Goal: Information Seeking & Learning: Learn about a topic

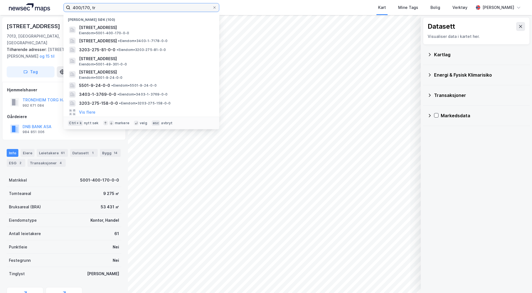
drag, startPoint x: 96, startPoint y: 8, endPoint x: 7, endPoint y: 4, distance: 89.4
click at [9, 4] on div "400/170, tr Nylige søk (100) [STREET_ADDRESS] Eiendom • 5001-400-170-0-0 Brygga…" at bounding box center [266, 7] width 532 height 15
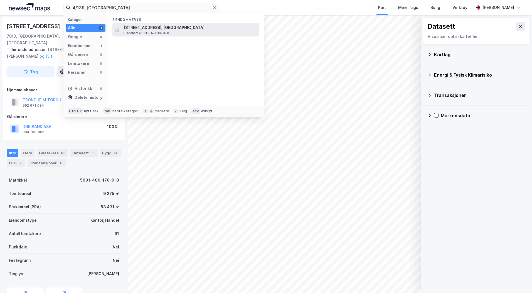
click at [152, 28] on span "[STREET_ADDRESS], [GEOGRAPHIC_DATA]" at bounding box center [191, 27] width 134 height 7
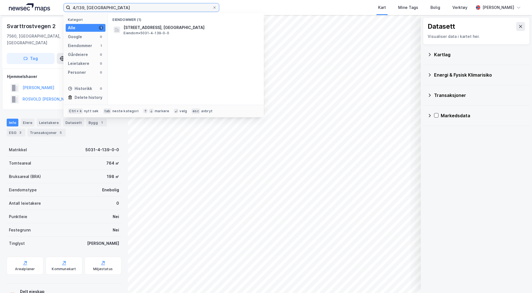
click at [82, 7] on input "4/139, [GEOGRAPHIC_DATA]" at bounding box center [141, 7] width 142 height 8
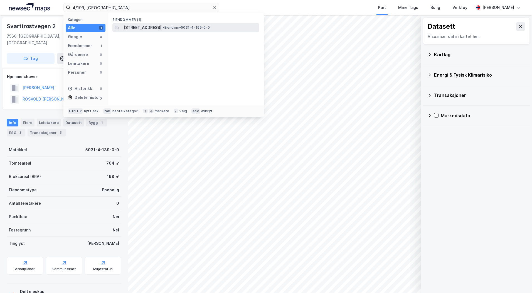
click at [146, 28] on span "[STREET_ADDRESS]" at bounding box center [143, 27] width 38 height 7
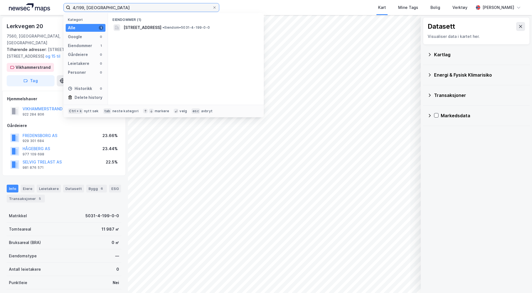
drag, startPoint x: 129, startPoint y: 11, endPoint x: 64, endPoint y: 8, distance: 64.9
click at [64, 8] on label "4/199, [GEOGRAPHIC_DATA]" at bounding box center [141, 7] width 156 height 9
type input "91/112, melhus"
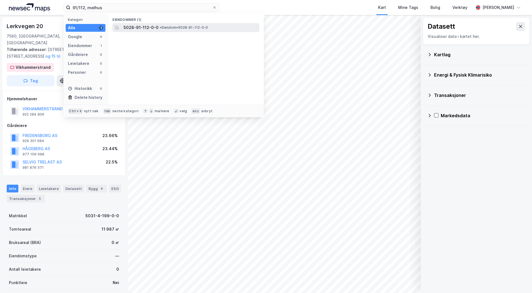
click at [150, 28] on span "5028-91-112-0-0" at bounding box center [141, 27] width 35 height 7
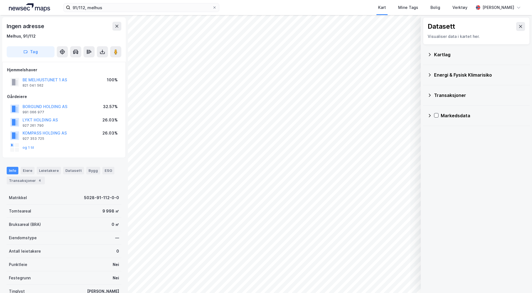
click at [441, 52] on div "Kartlag" at bounding box center [479, 54] width 91 height 7
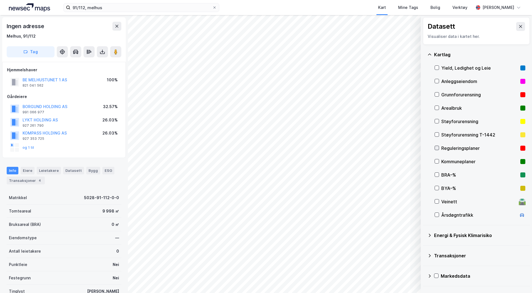
click at [438, 149] on icon at bounding box center [437, 148] width 4 height 4
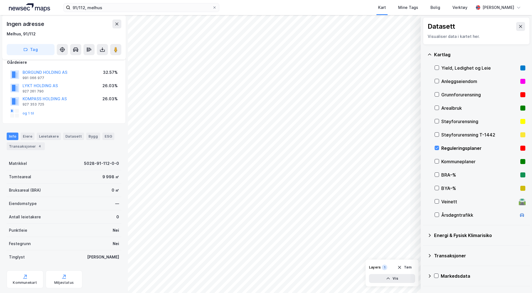
scroll to position [48, 0]
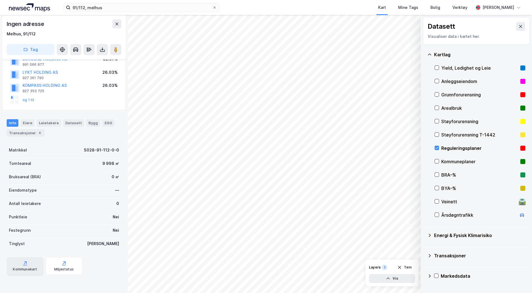
click at [24, 264] on icon at bounding box center [25, 263] width 6 height 6
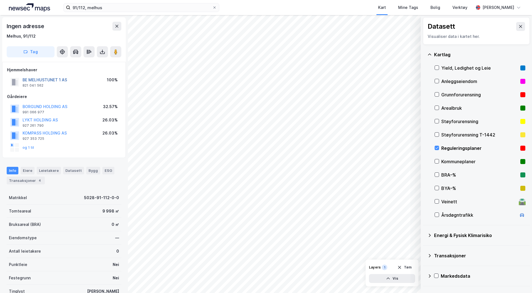
click at [0, 0] on button "BE MELHUSTUNET 1 AS" at bounding box center [0, 0] width 0 height 0
